Goal: Transaction & Acquisition: Purchase product/service

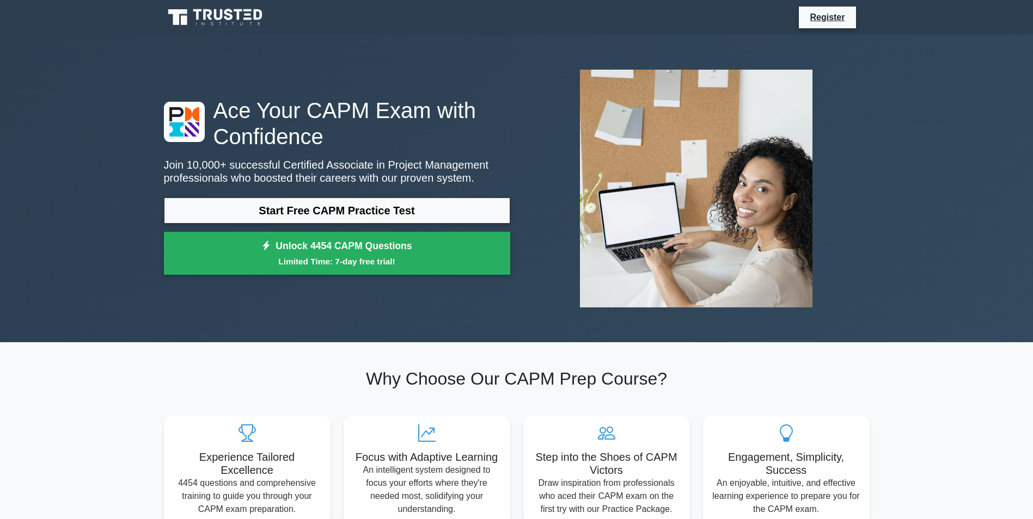
click at [321, 180] on p "Join 10,000+ successful Certified Associate in Project Management professionals…" at bounding box center [337, 171] width 346 height 26
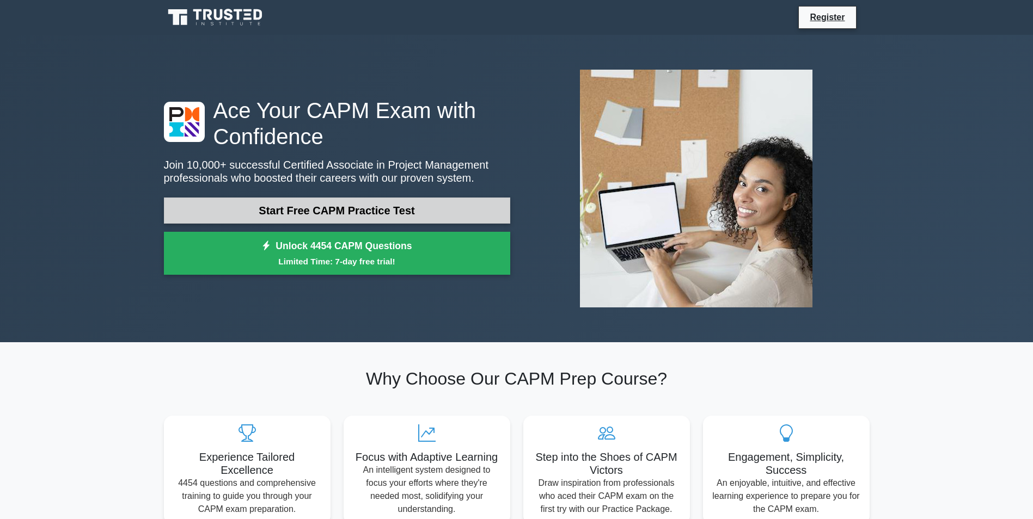
click at [305, 205] on link "Start Free CAPM Practice Test" at bounding box center [337, 211] width 346 height 26
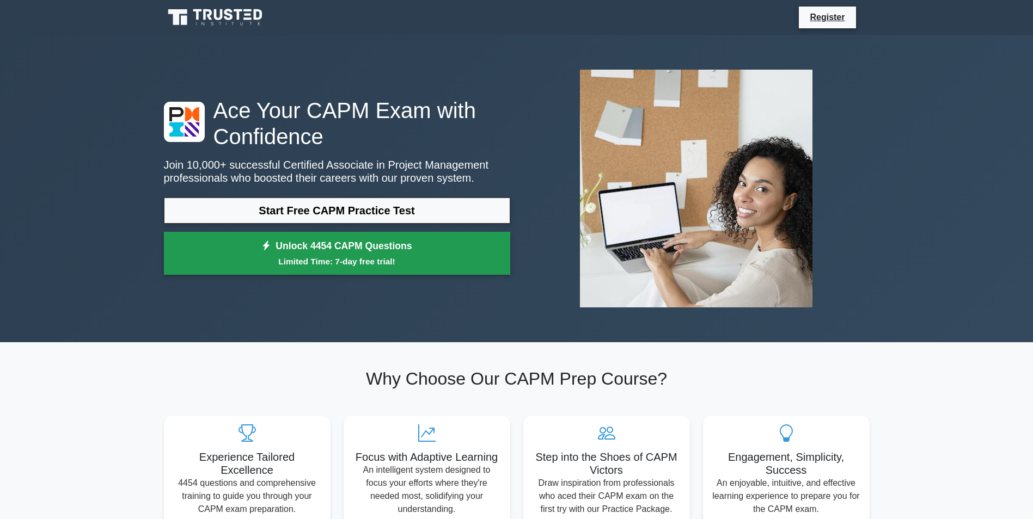
click at [306, 253] on link "Unlock 4454 CAPM Questions Limited Time: 7-day free trial!" at bounding box center [337, 254] width 346 height 44
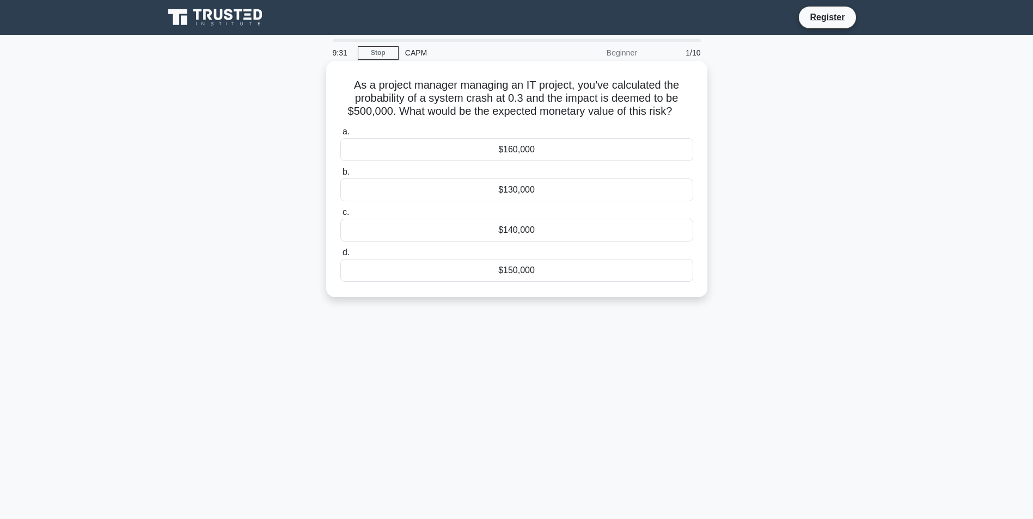
click at [524, 153] on div "$160,000" at bounding box center [516, 149] width 353 height 23
click at [340, 136] on input "a. $160,000" at bounding box center [340, 131] width 0 height 7
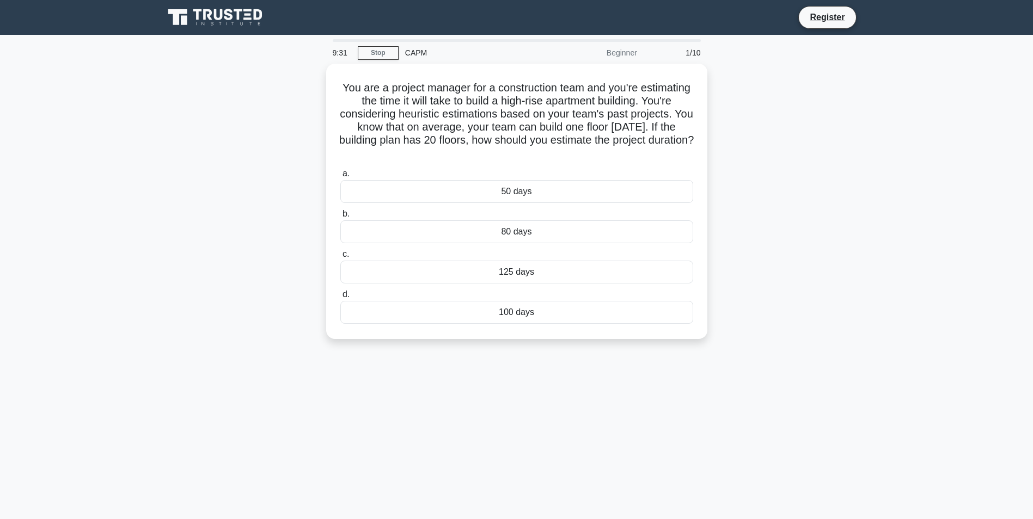
click at [524, 153] on h5 "You are a project manager for a construction team and you're estimating the tim…" at bounding box center [516, 120] width 355 height 79
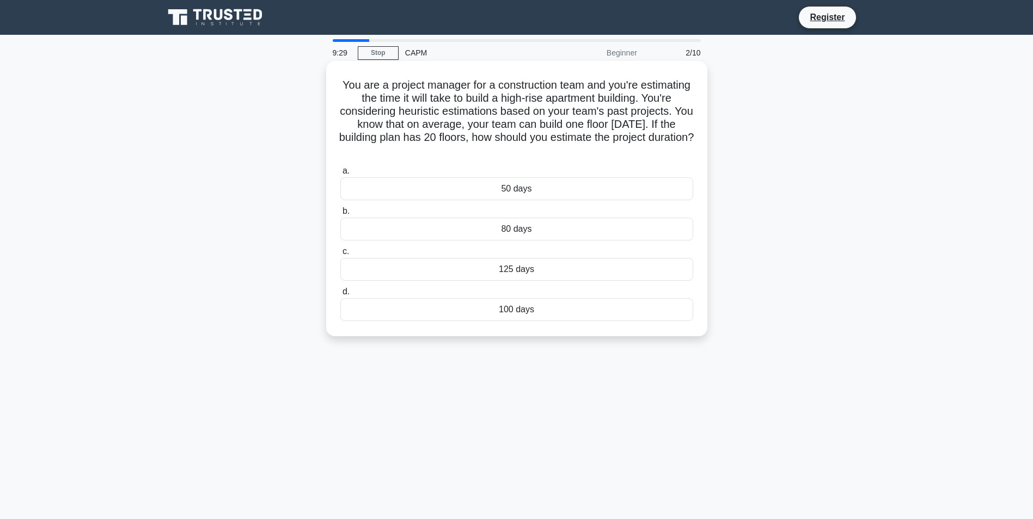
drag, startPoint x: 524, startPoint y: 153, endPoint x: 513, endPoint y: 189, distance: 37.4
click at [513, 189] on div "50 days" at bounding box center [516, 188] width 353 height 23
click at [340, 175] on input "a. 50 days" at bounding box center [340, 171] width 0 height 7
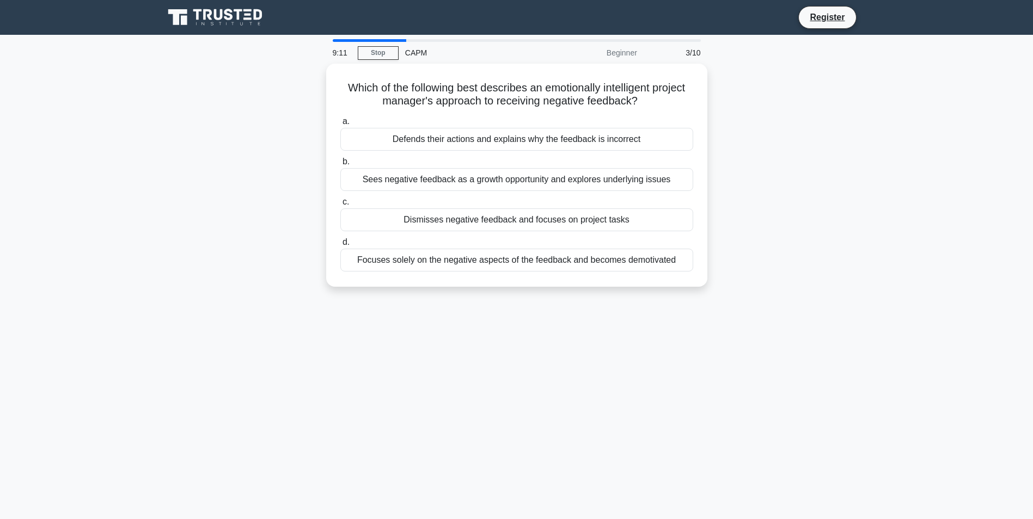
click at [617, 53] on div "Beginner" at bounding box center [595, 53] width 95 height 22
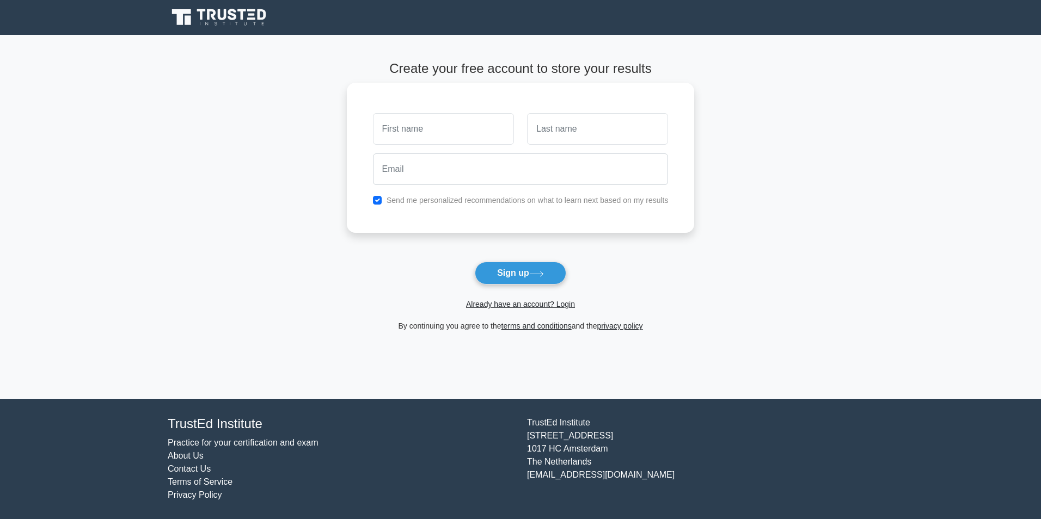
click at [413, 142] on input "text" at bounding box center [443, 129] width 141 height 32
type input "J"
